Goal: Task Accomplishment & Management: Use online tool/utility

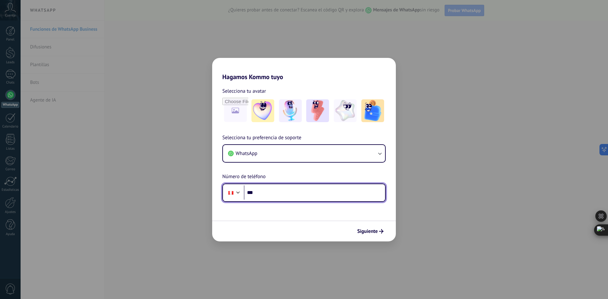
click at [276, 198] on input "***" at bounding box center [314, 193] width 141 height 15
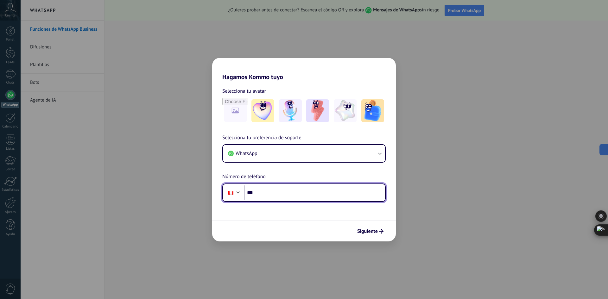
click at [288, 195] on input "***" at bounding box center [314, 193] width 141 height 15
type input "**********"
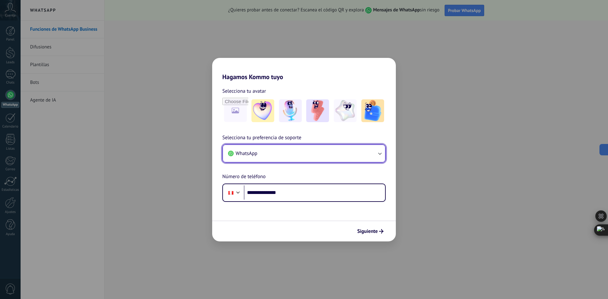
click at [357, 160] on button "WhatsApp" at bounding box center [304, 153] width 162 height 17
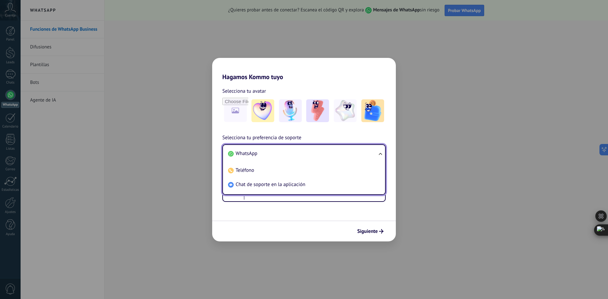
click at [285, 233] on div "Siguiente" at bounding box center [304, 231] width 184 height 21
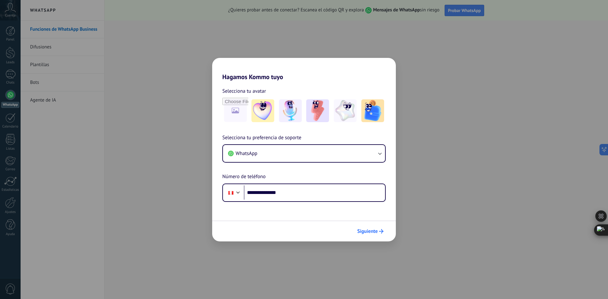
click at [377, 231] on span "Siguiente" at bounding box center [367, 231] width 21 height 4
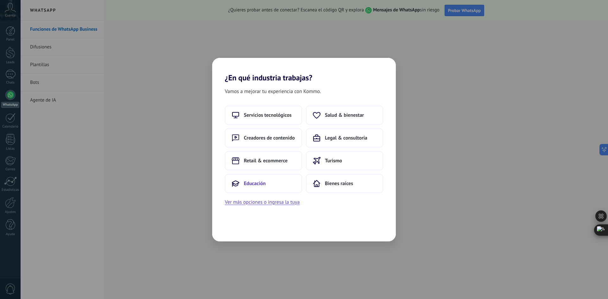
click at [262, 184] on span "Educación" at bounding box center [255, 183] width 22 height 6
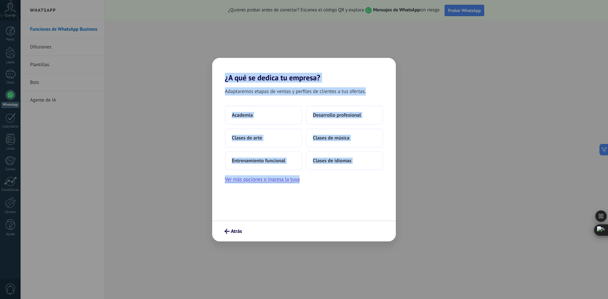
drag, startPoint x: 223, startPoint y: 76, endPoint x: 355, endPoint y: 202, distance: 182.7
click at [355, 202] on div "¿A qué se dedica tu empresa? Adaptaremos etapas de ventas y perfiles de cliente…" at bounding box center [304, 150] width 184 height 184
copy div "¿A qué se dedica tu empresa? Adaptaremos etapas de ventas y perfiles de cliente…"
click at [274, 122] on button "Academia" at bounding box center [263, 115] width 77 height 19
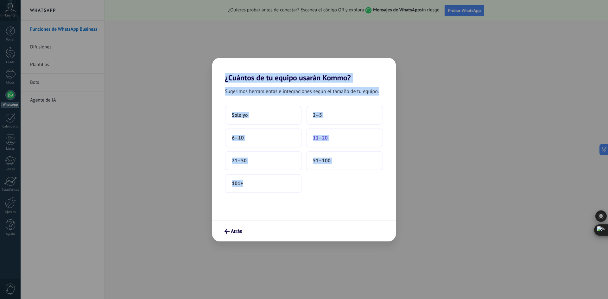
drag, startPoint x: 221, startPoint y: 73, endPoint x: 378, endPoint y: 138, distance: 169.4
click at [324, 214] on div "¿Cuántos de tu equipo usarán Kommo? Sugerimos herramientas e integraciones segú…" at bounding box center [304, 150] width 184 height 184
copy div "¿Cuántos de tu equipo usarán Kommo? Sugerimos herramientas e integraciones segú…"
click at [243, 113] on span "Solo yo" at bounding box center [240, 115] width 16 height 6
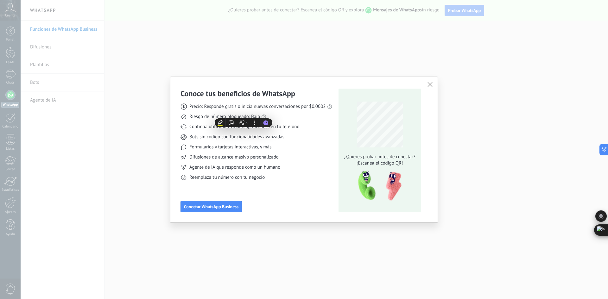
drag, startPoint x: 261, startPoint y: 126, endPoint x: 276, endPoint y: 167, distance: 43.7
click at [277, 168] on body ".abccls-1,.abccls-2{fill-rule:evenodd}.abccls-2{fill:#fff} .abfcls-1{fill:none}…" at bounding box center [304, 149] width 608 height 299
click at [206, 206] on span "Conectar WhatsApp Business" at bounding box center [211, 206] width 54 height 4
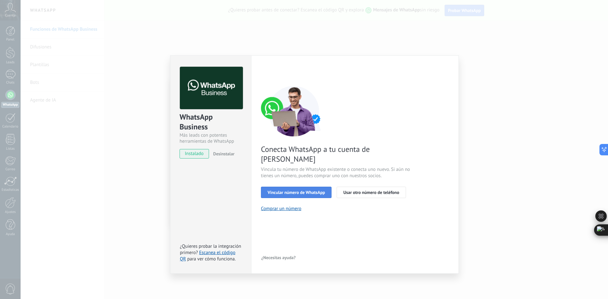
click at [303, 190] on span "Vincular número de WhatsApp" at bounding box center [295, 192] width 57 height 4
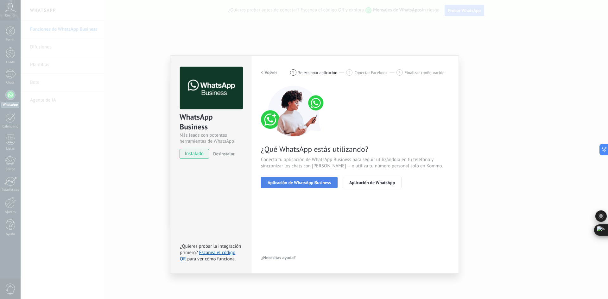
click at [305, 185] on span "Aplicación de WhatsApp Business" at bounding box center [298, 182] width 63 height 4
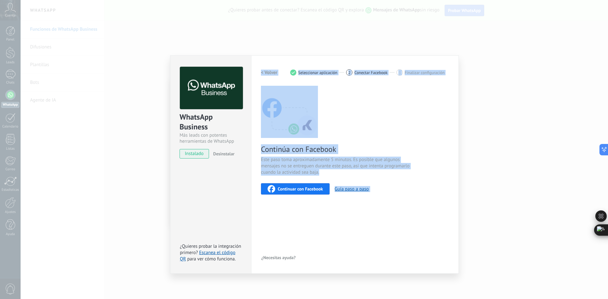
drag, startPoint x: 260, startPoint y: 71, endPoint x: 416, endPoint y: 247, distance: 235.9
click at [416, 247] on div "Configuraciones Autorizaciones This tab logs the users who have granted integra…" at bounding box center [355, 164] width 208 height 218
copy div "< Volver 1 Seleccionar aplicación 2 Conectar Facebook 3 Finalizar configuración…"
click at [361, 219] on div "< Volver 1 Seleccionar aplicación 2 Conectar Facebook 3 Finalizar configuración…" at bounding box center [355, 165] width 188 height 196
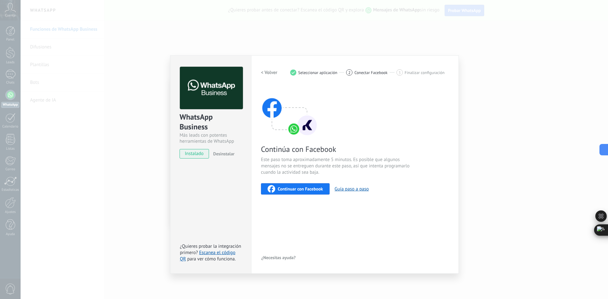
click at [285, 188] on span "Continuar con Facebook" at bounding box center [300, 189] width 45 height 4
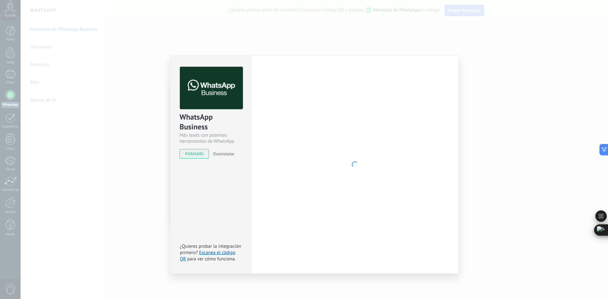
drag, startPoint x: 357, startPoint y: 177, endPoint x: 368, endPoint y: 137, distance: 42.2
click at [363, 163] on div at bounding box center [355, 165] width 188 height 196
drag, startPoint x: 368, startPoint y: 137, endPoint x: 371, endPoint y: 211, distance: 73.8
click at [372, 213] on div at bounding box center [355, 165] width 188 height 196
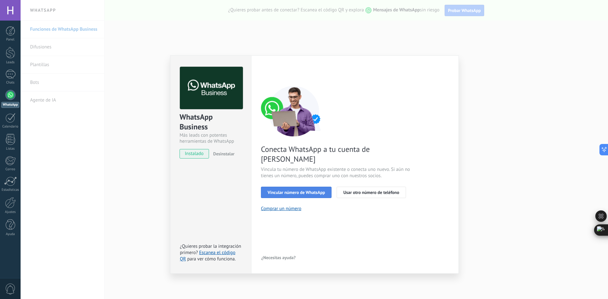
click at [293, 190] on span "Vincular número de WhatsApp" at bounding box center [295, 192] width 57 height 4
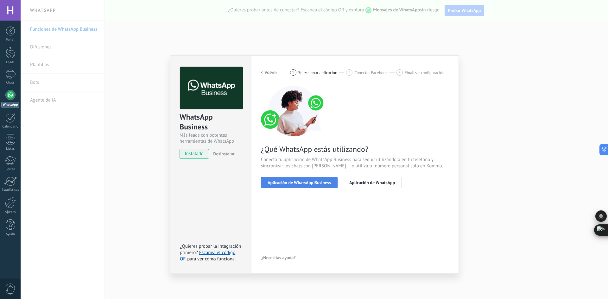
click at [293, 185] on span "Aplicación de WhatsApp Business" at bounding box center [298, 182] width 63 height 4
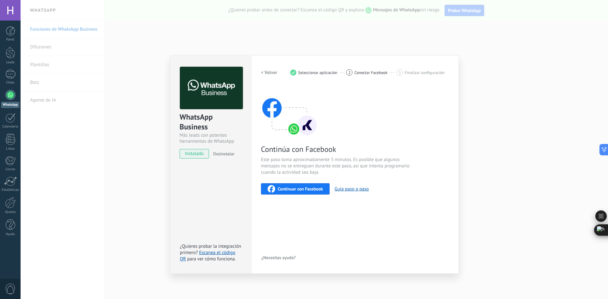
click at [282, 191] on span "Continuar con Facebook" at bounding box center [300, 189] width 45 height 4
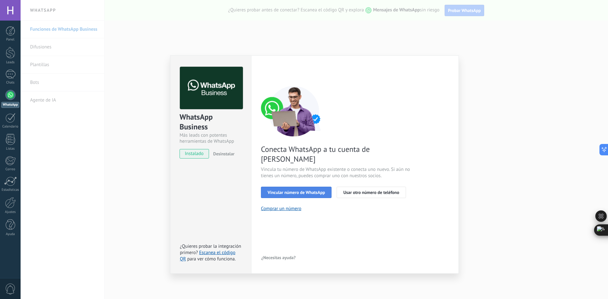
click at [304, 190] on span "Vincular número de WhatsApp" at bounding box center [295, 192] width 57 height 4
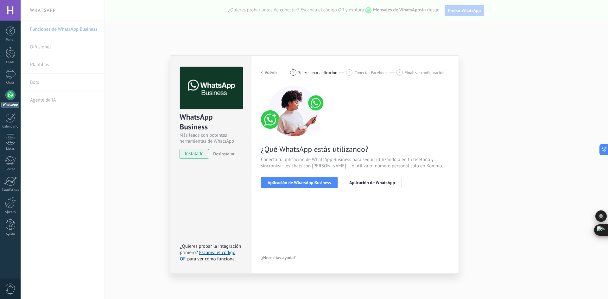
click at [304, 183] on span "Aplicación de WhatsApp Business" at bounding box center [298, 182] width 63 height 4
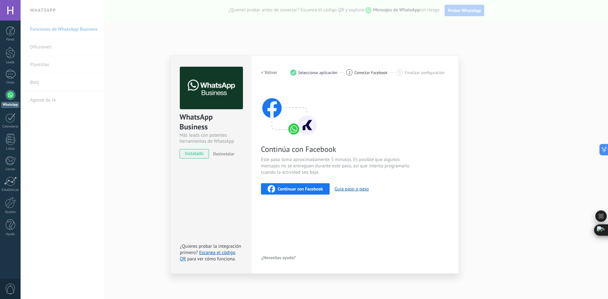
click at [303, 187] on span "Continuar con Facebook" at bounding box center [300, 189] width 45 height 4
